Goal: Find specific page/section: Find specific page/section

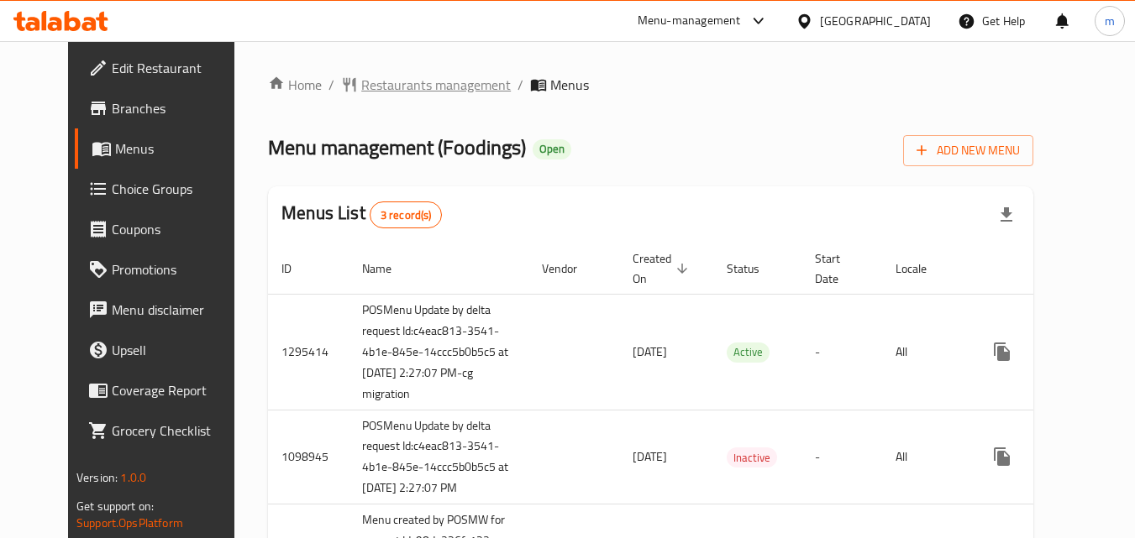
click at [364, 92] on span "Restaurants management" at bounding box center [436, 85] width 150 height 20
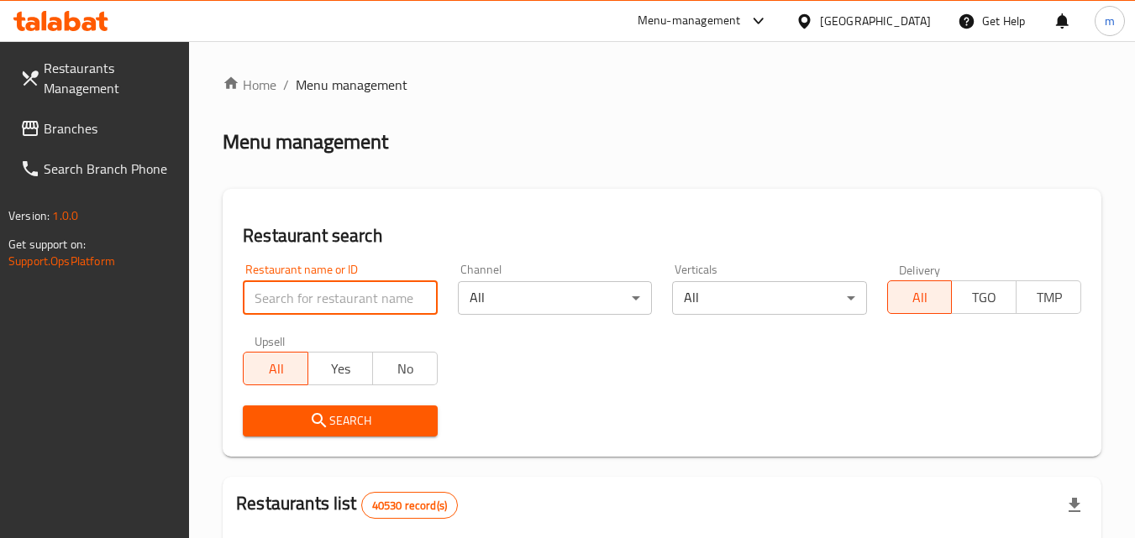
click at [319, 291] on input "search" at bounding box center [340, 298] width 194 height 34
paste input "612513"
type input "612513"
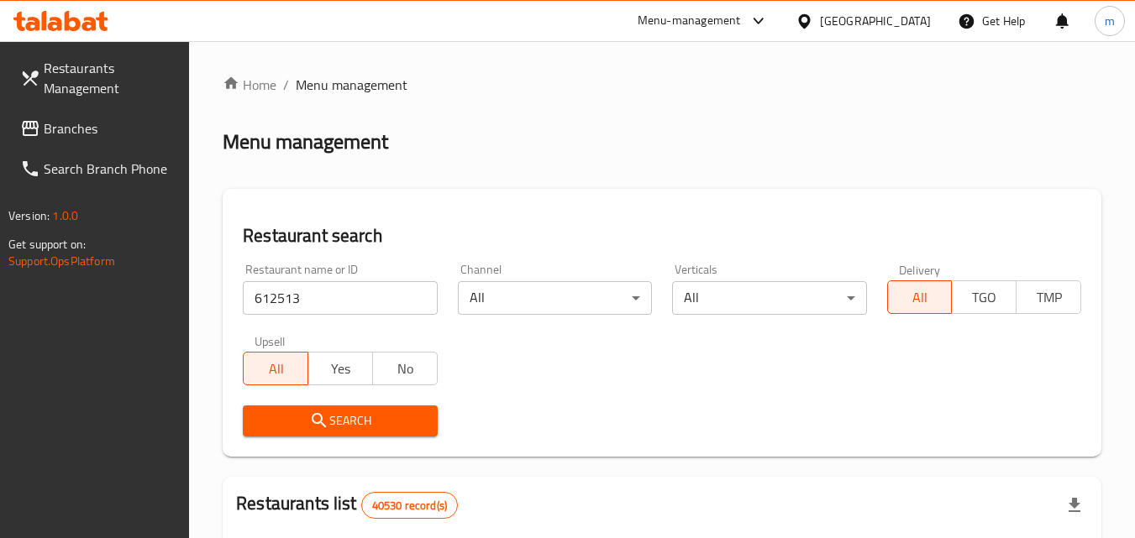
click at [340, 419] on span "Search" at bounding box center [339, 421] width 167 height 21
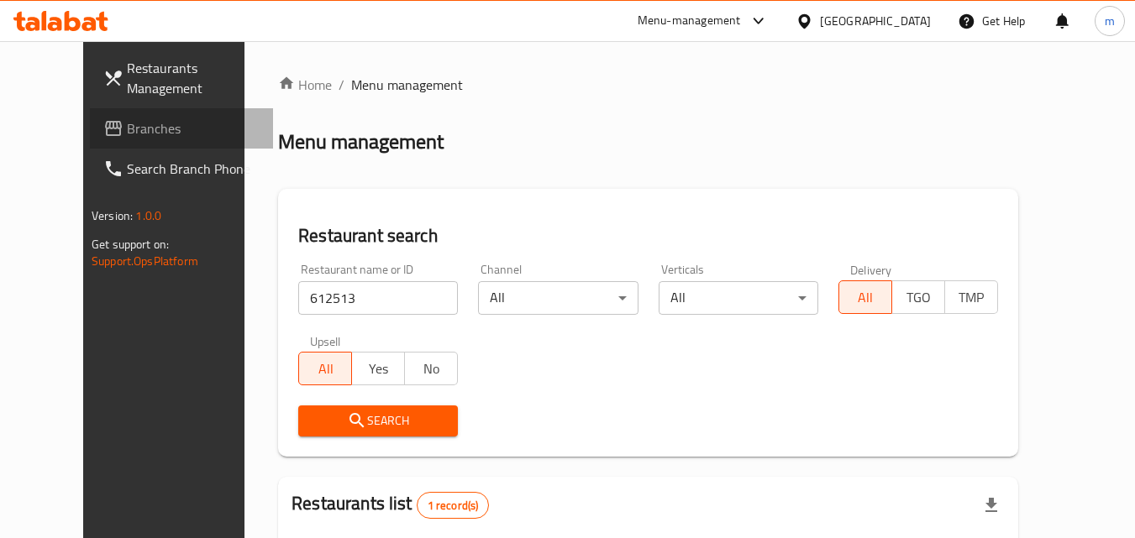
click at [127, 130] on span "Branches" at bounding box center [193, 128] width 133 height 20
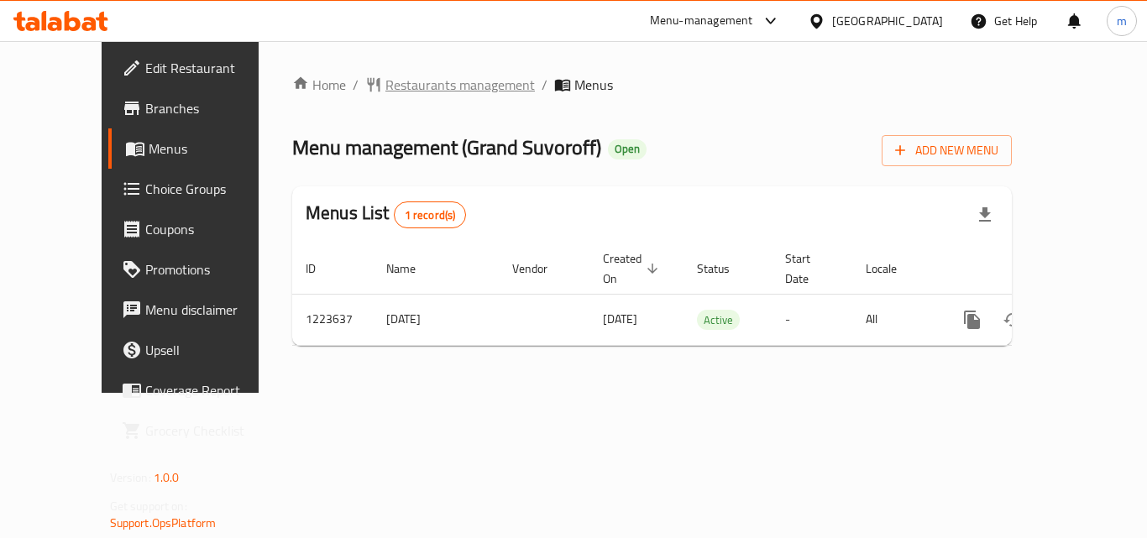
click at [386, 80] on span "Restaurants management" at bounding box center [461, 85] width 150 height 20
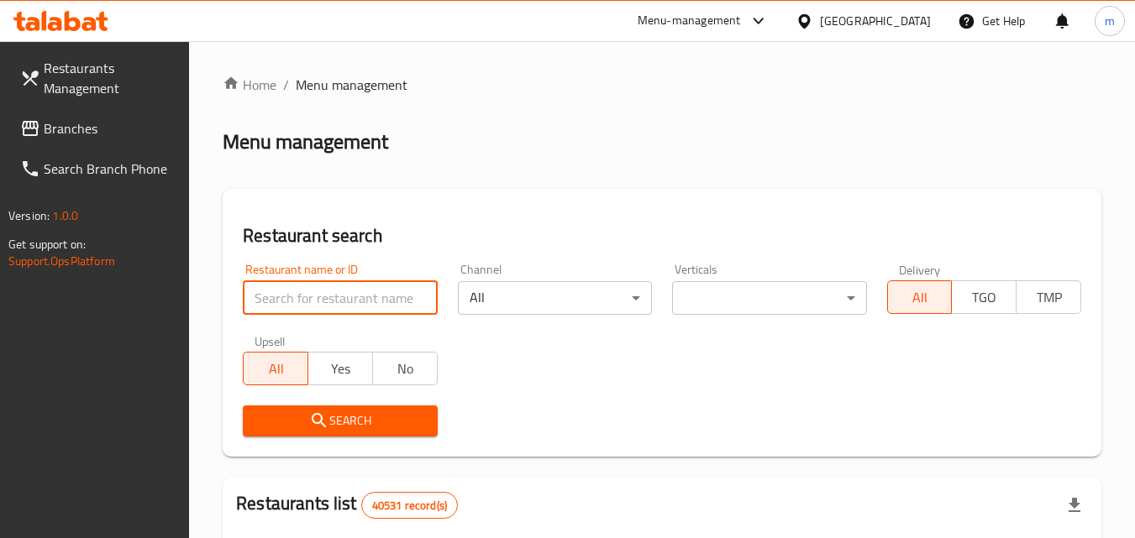
click at [328, 296] on input "search" at bounding box center [340, 298] width 194 height 34
paste input "674521"
type input "674521"
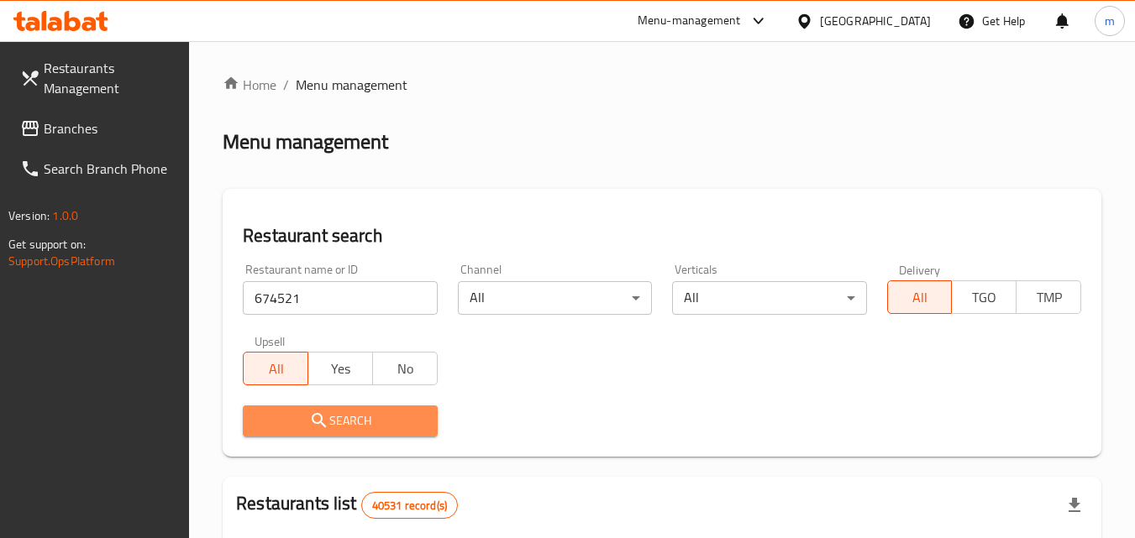
click at [320, 415] on icon "submit" at bounding box center [319, 420] width 14 height 14
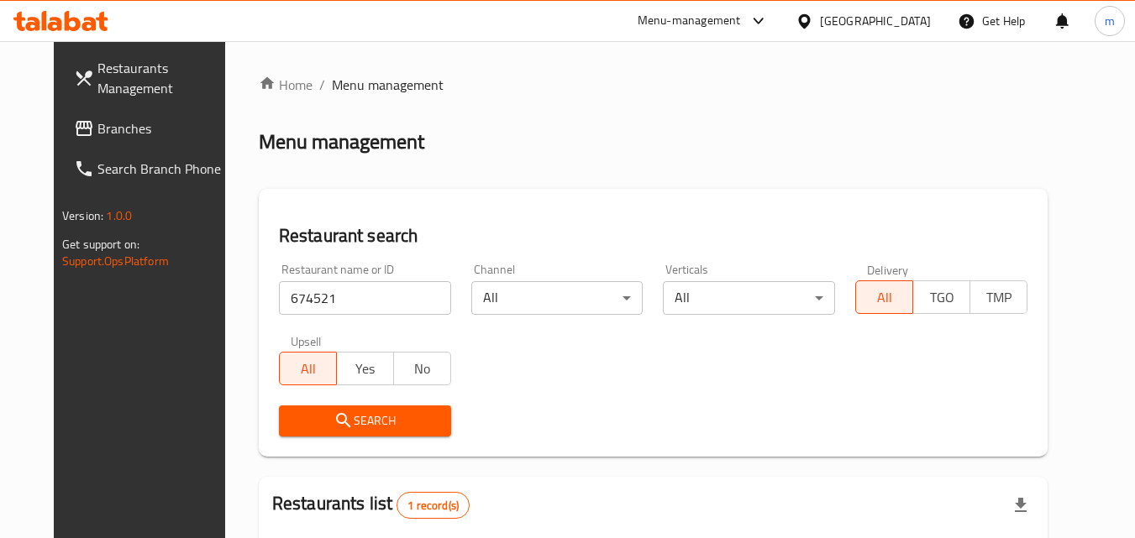
click at [97, 128] on span "Branches" at bounding box center [163, 128] width 133 height 20
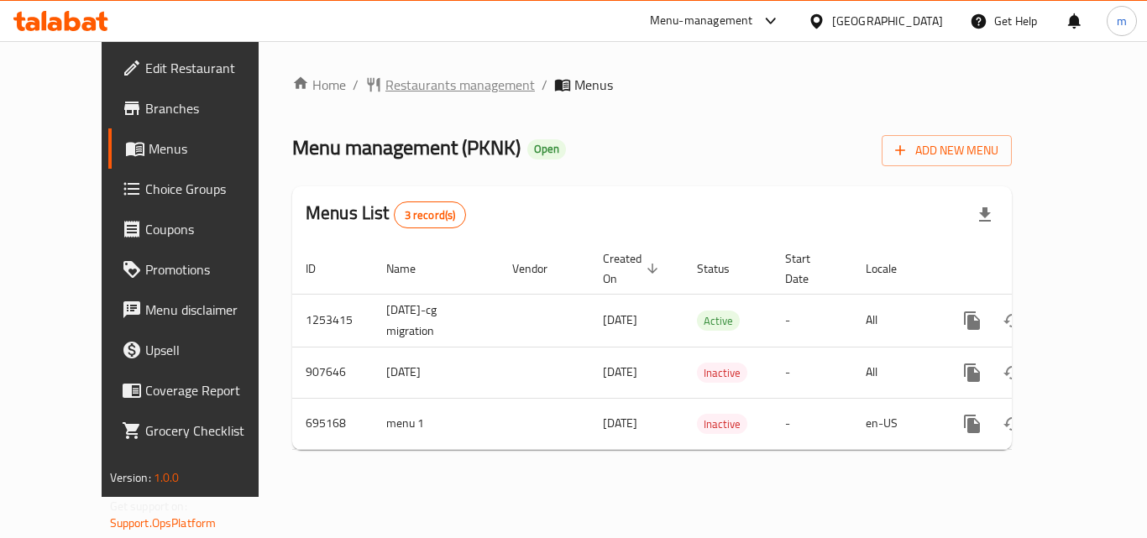
click at [402, 90] on span "Restaurants management" at bounding box center [461, 85] width 150 height 20
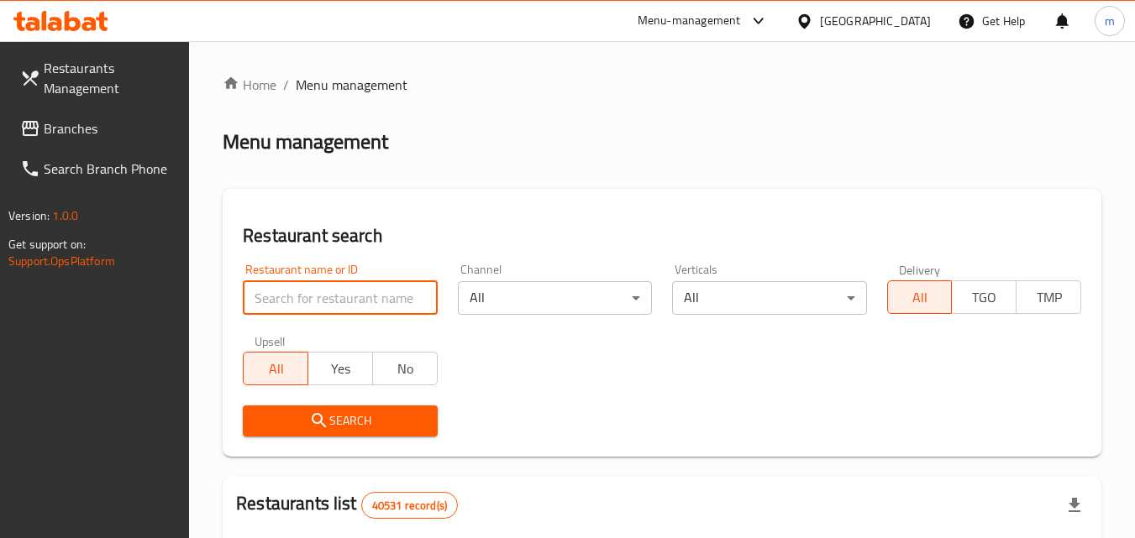
click at [344, 293] on input "search" at bounding box center [340, 298] width 194 height 34
paste input "643846"
type input "643846"
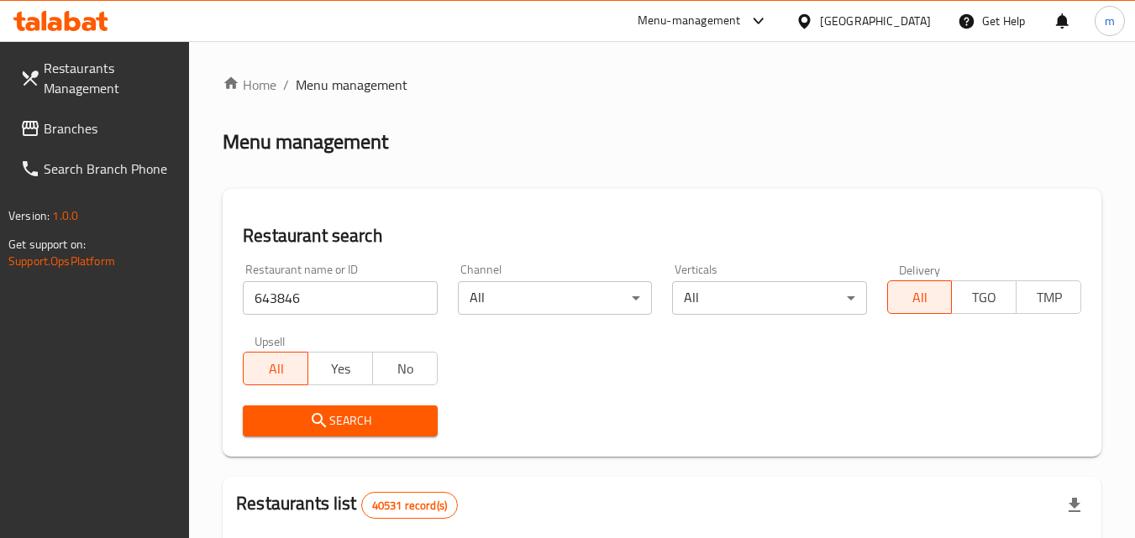
click at [338, 421] on span "Search" at bounding box center [339, 421] width 167 height 21
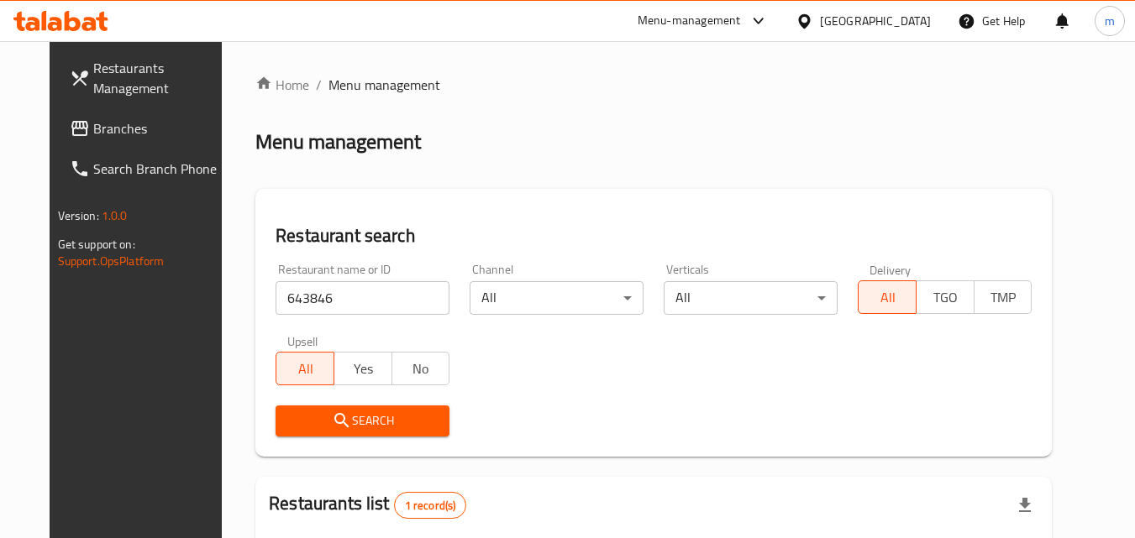
click at [94, 126] on span "Branches" at bounding box center [159, 128] width 133 height 20
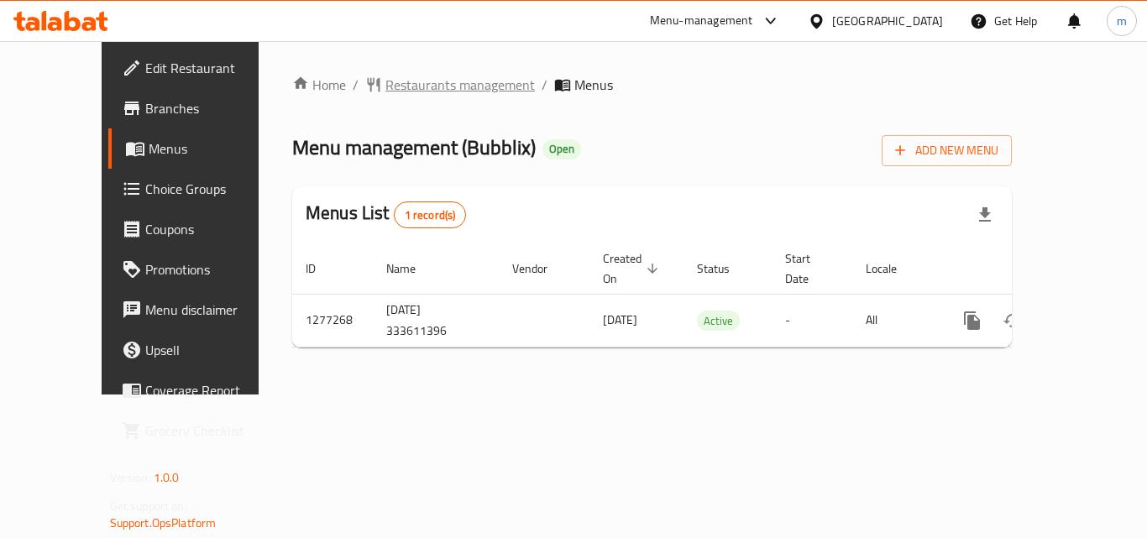
click at [386, 84] on span "Restaurants management" at bounding box center [461, 85] width 150 height 20
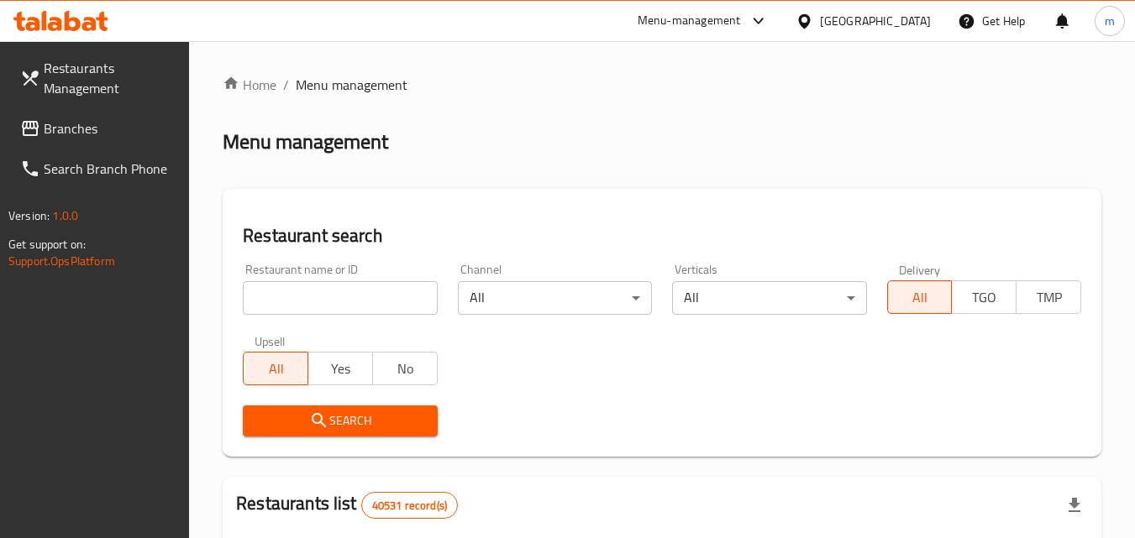
click at [302, 300] on input "search" at bounding box center [340, 298] width 194 height 34
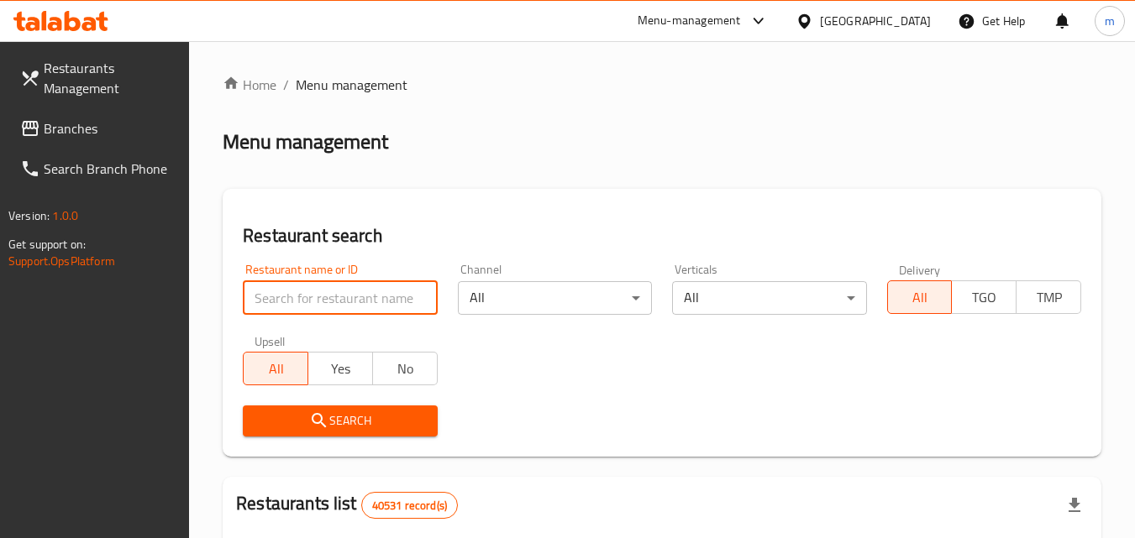
paste input "692367"
type input "692367"
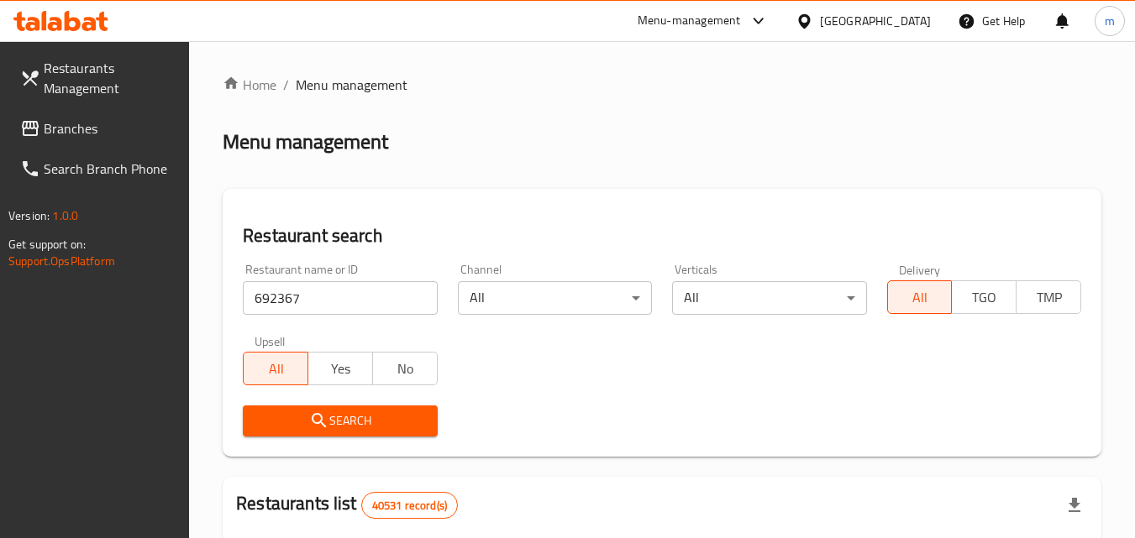
click at [357, 428] on span "Search" at bounding box center [339, 421] width 167 height 21
